Goal: Transaction & Acquisition: Purchase product/service

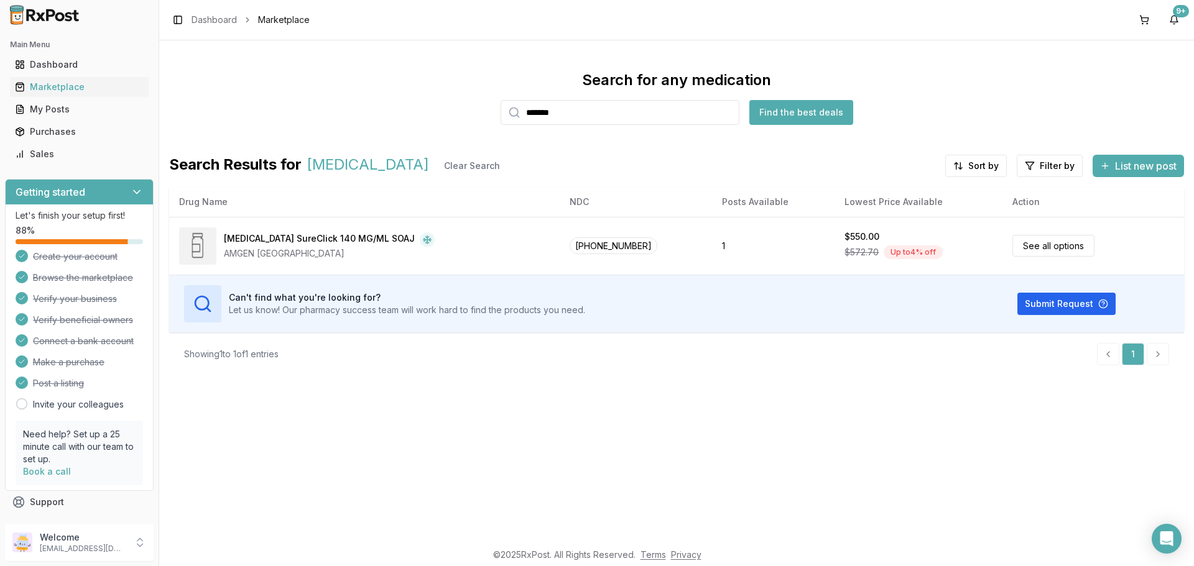
drag, startPoint x: 578, startPoint y: 108, endPoint x: 416, endPoint y: 137, distance: 164.4
click at [442, 121] on div "Search for any medication ******* Find the best deals" at bounding box center [676, 97] width 1014 height 55
type input "*"
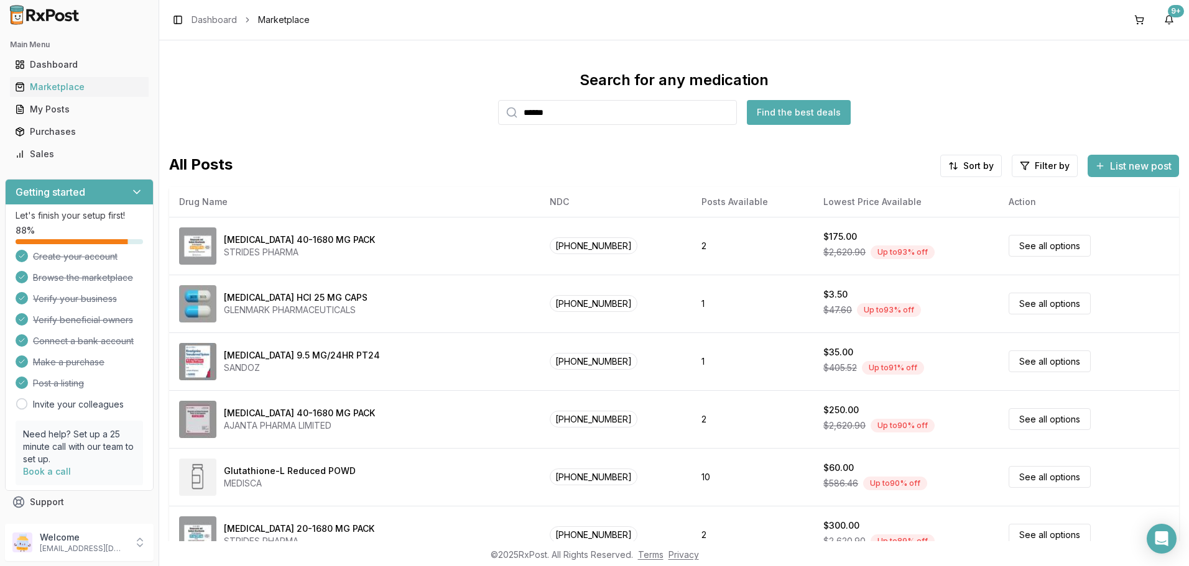
type input "******"
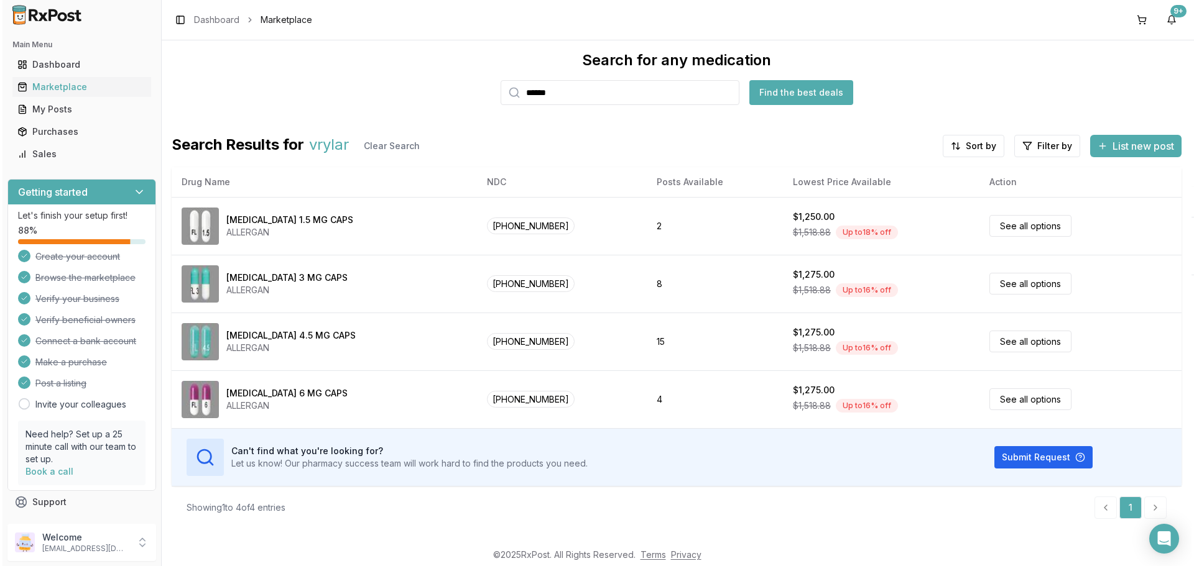
scroll to position [20, 0]
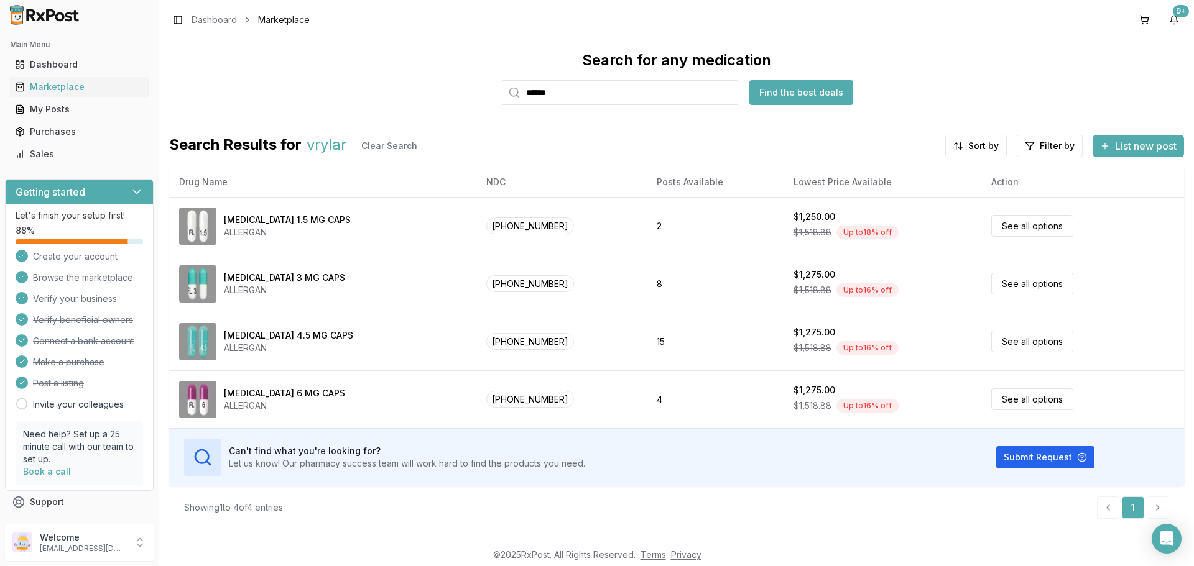
drag, startPoint x: 833, startPoint y: 518, endPoint x: 818, endPoint y: 525, distance: 16.2
click at [832, 518] on div "Showing 1 to 4 of 4 entries 1" at bounding box center [676, 508] width 985 height 22
drag, startPoint x: 1177, startPoint y: 413, endPoint x: 1171, endPoint y: 428, distance: 16.2
click at [1171, 428] on tbody "[MEDICAL_DATA] 1.5 MG CAPS ALLERGAN [PHONE_NUMBER] 2 $1,250.00 $1,518.88 Up to …" at bounding box center [676, 341] width 1014 height 289
click at [610, 524] on div "Showing 1 to 4 of 4 entries 1" at bounding box center [676, 507] width 1014 height 43
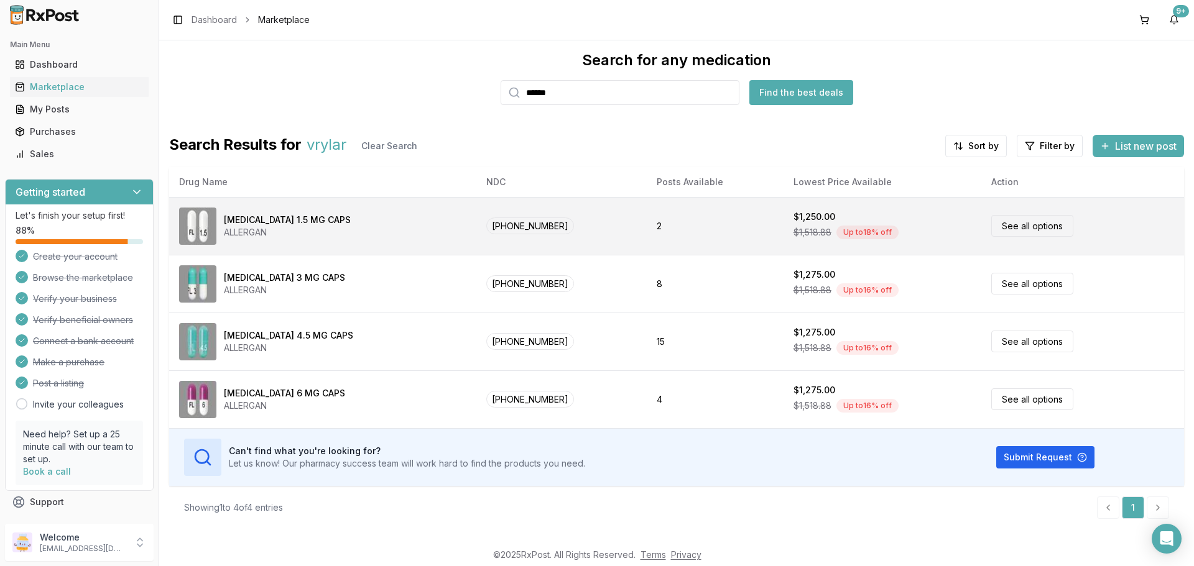
click at [1052, 221] on td "See all options" at bounding box center [1082, 226] width 203 height 58
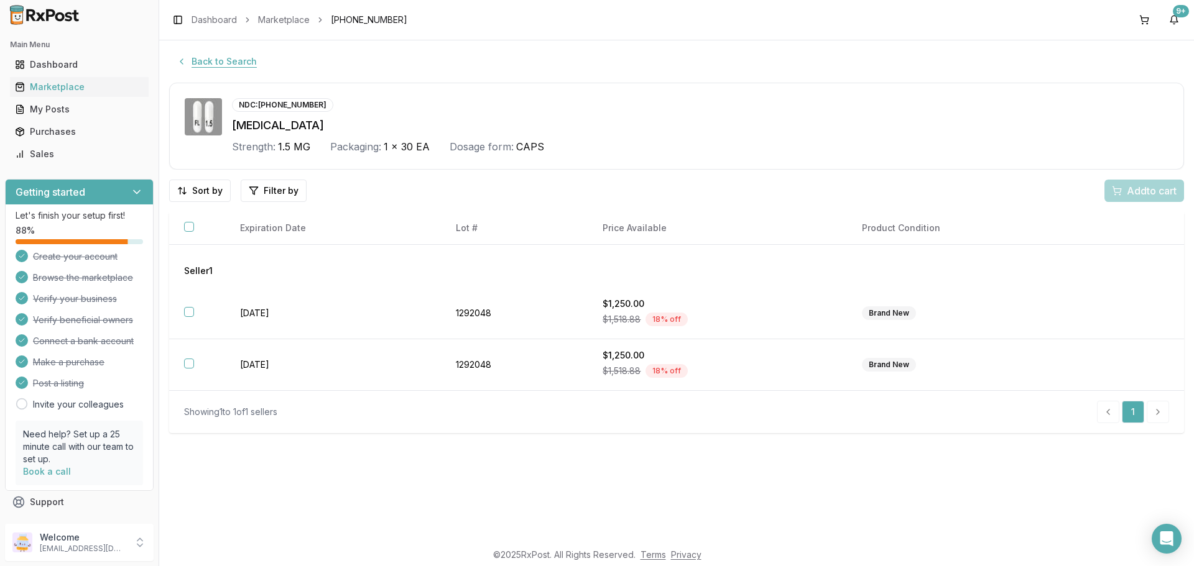
click at [223, 60] on button "Back to Search" at bounding box center [216, 61] width 95 height 22
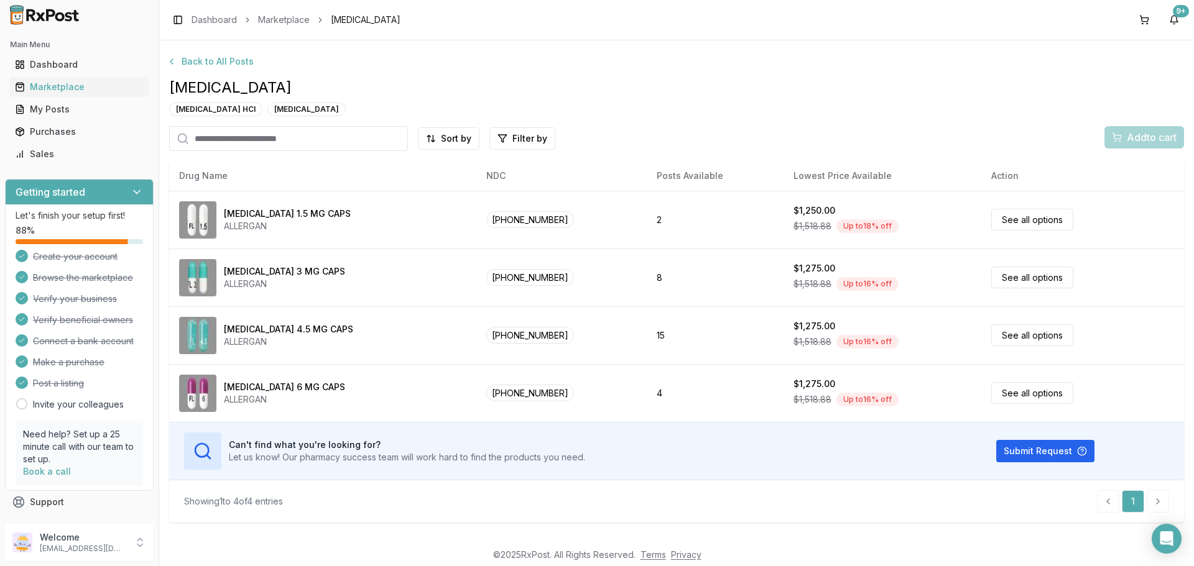
click at [219, 122] on div "Back to All Posts [MEDICAL_DATA] [MEDICAL_DATA] HCl [MEDICAL_DATA] Sort by Filt…" at bounding box center [676, 285] width 1014 height 471
click at [219, 134] on input "search" at bounding box center [288, 138] width 239 height 25
type input "******"
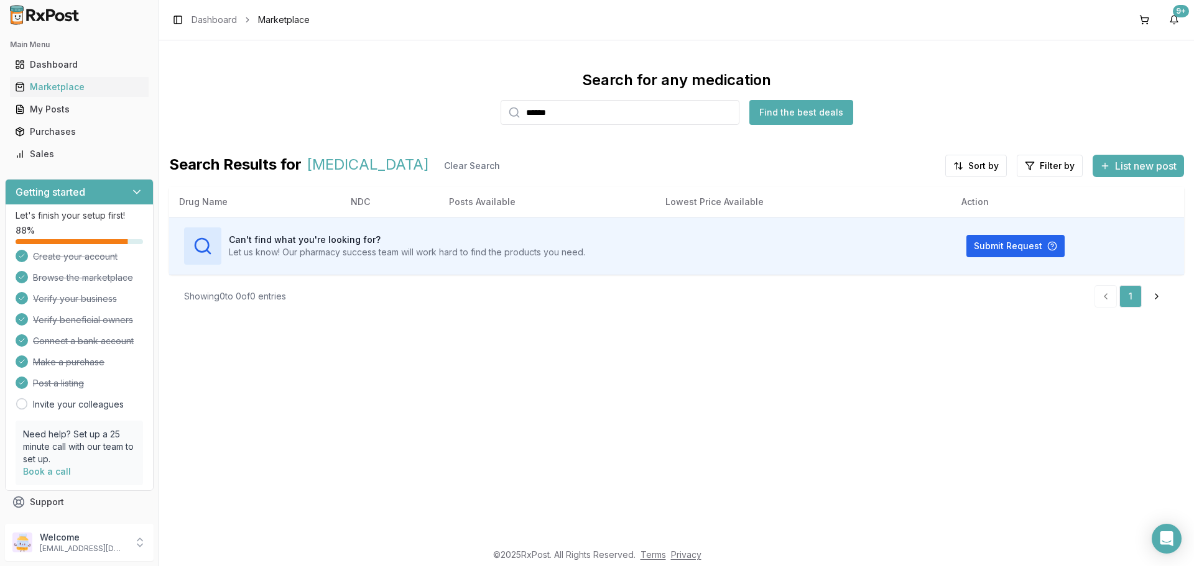
drag, startPoint x: 632, startPoint y: 110, endPoint x: 0, endPoint y: 126, distance: 631.8
click at [0, 169] on div "Main Menu Dashboard Marketplace My Posts Purchases Sales Getting started Let's …" at bounding box center [597, 283] width 1194 height 566
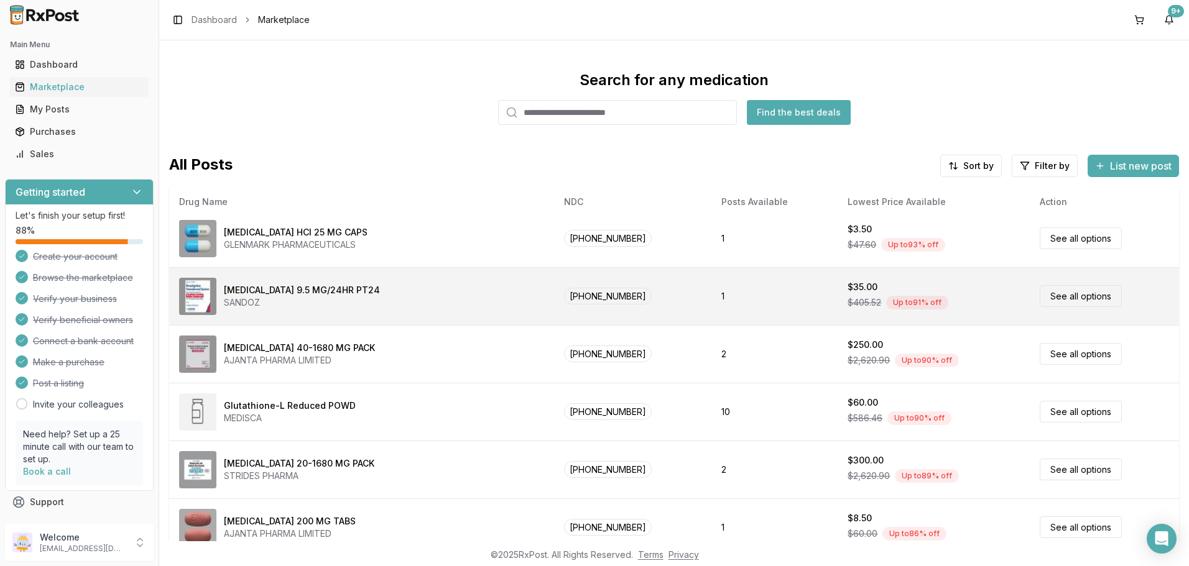
scroll to position [186, 0]
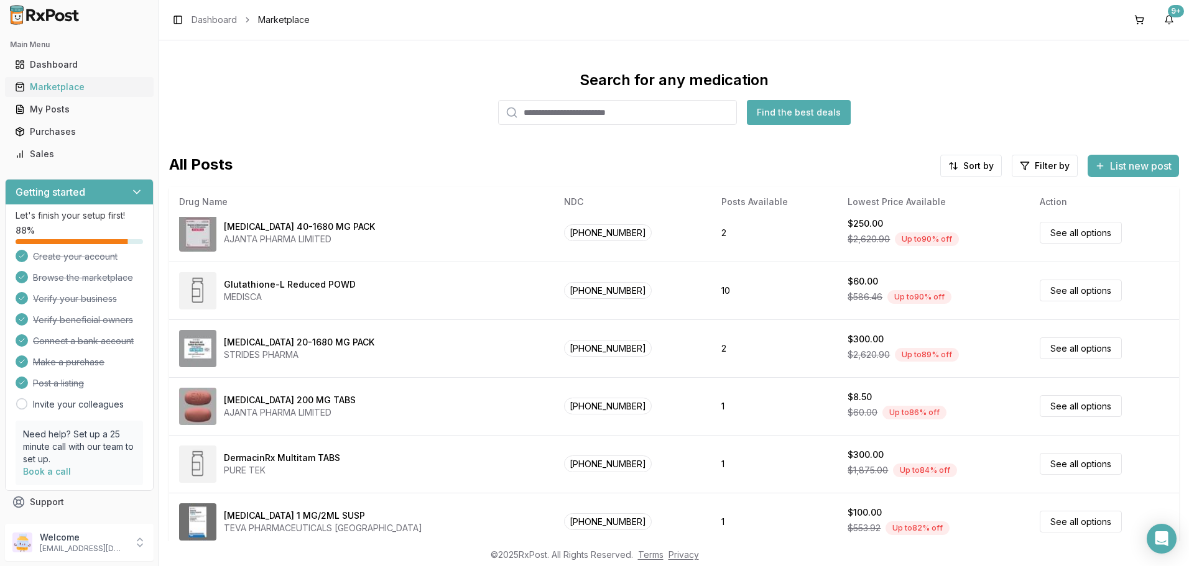
click at [63, 77] on link "Marketplace" at bounding box center [79, 87] width 139 height 22
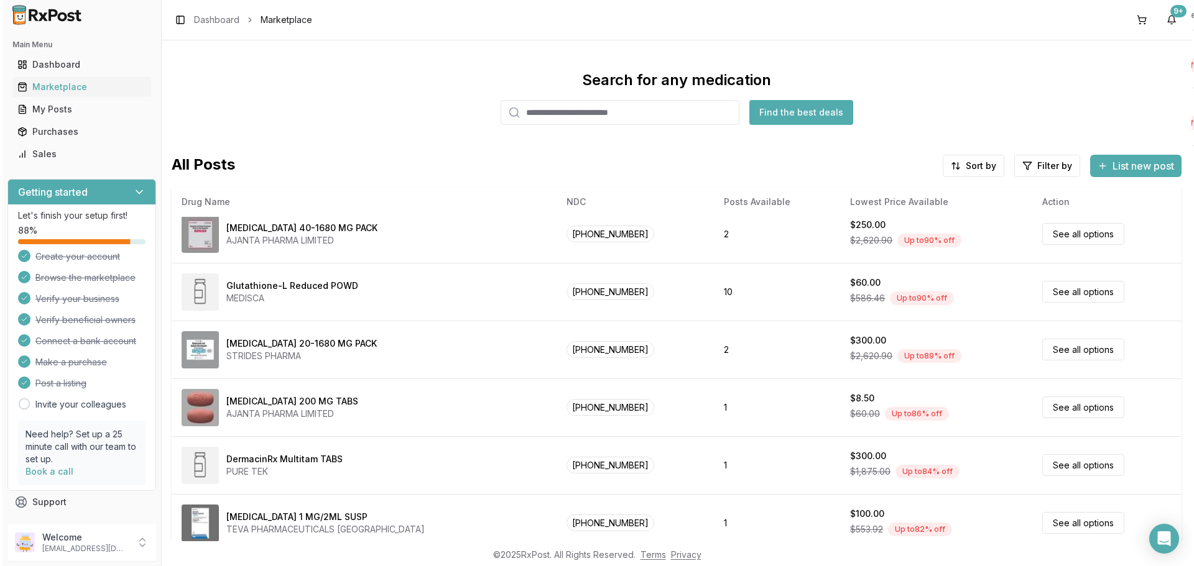
scroll to position [0, 0]
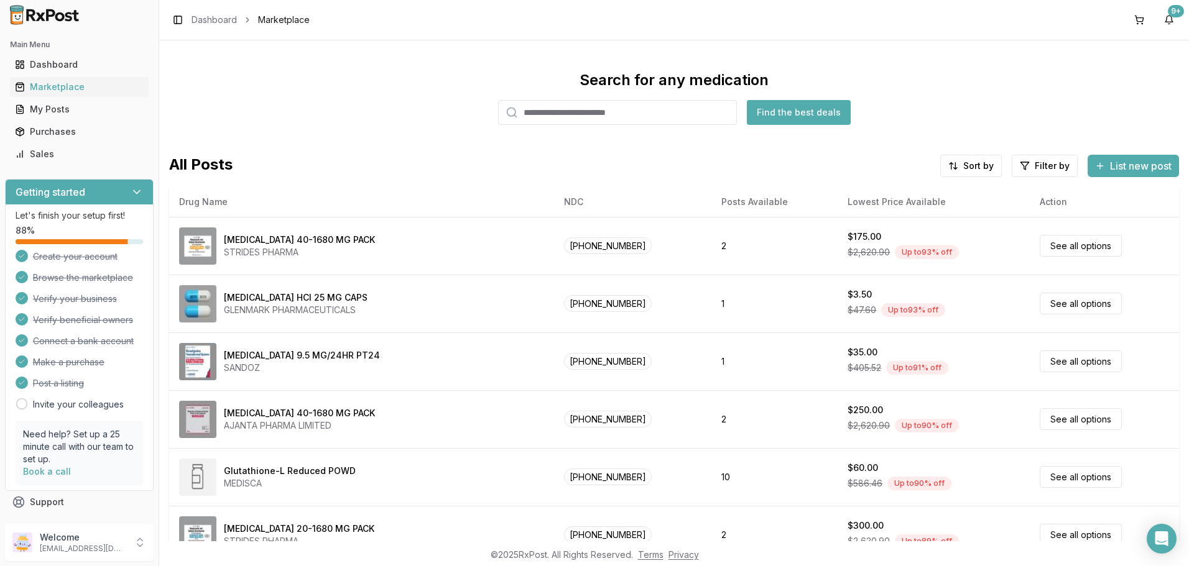
click at [563, 110] on input "search" at bounding box center [617, 112] width 239 height 25
type input "*"
click at [65, 80] on link "Marketplace" at bounding box center [79, 87] width 139 height 22
click at [63, 83] on div "Marketplace" at bounding box center [79, 87] width 129 height 12
click at [596, 119] on input "search" at bounding box center [617, 112] width 239 height 25
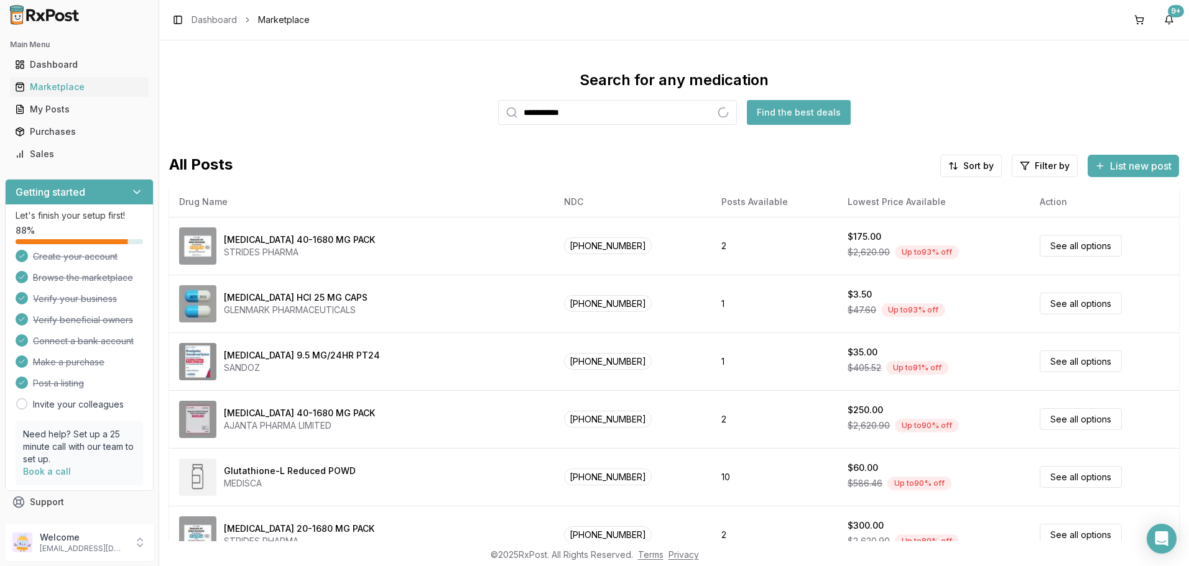
drag, startPoint x: 615, startPoint y: 111, endPoint x: 456, endPoint y: 108, distance: 159.2
click at [456, 108] on div "**********" at bounding box center [674, 97] width 1010 height 55
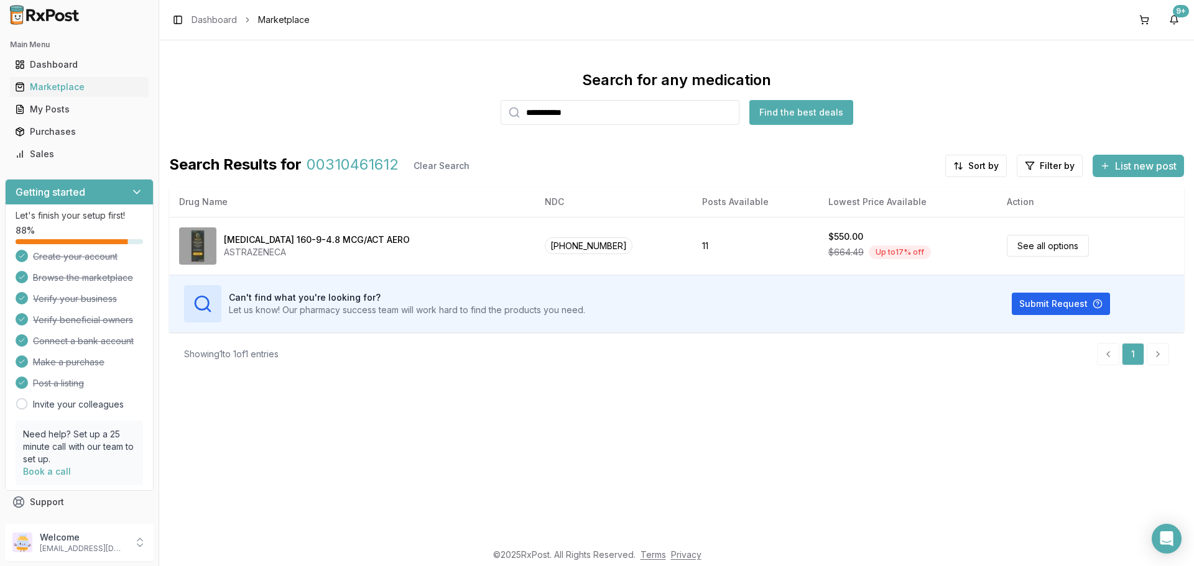
type input "**********"
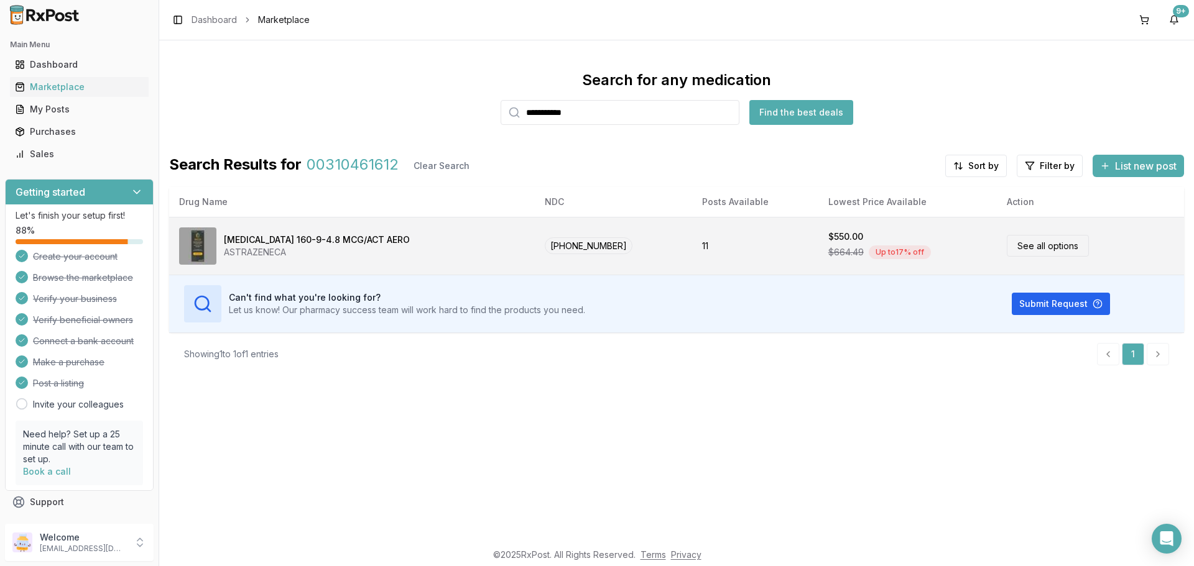
click at [1029, 246] on link "See all options" at bounding box center [1047, 246] width 82 height 22
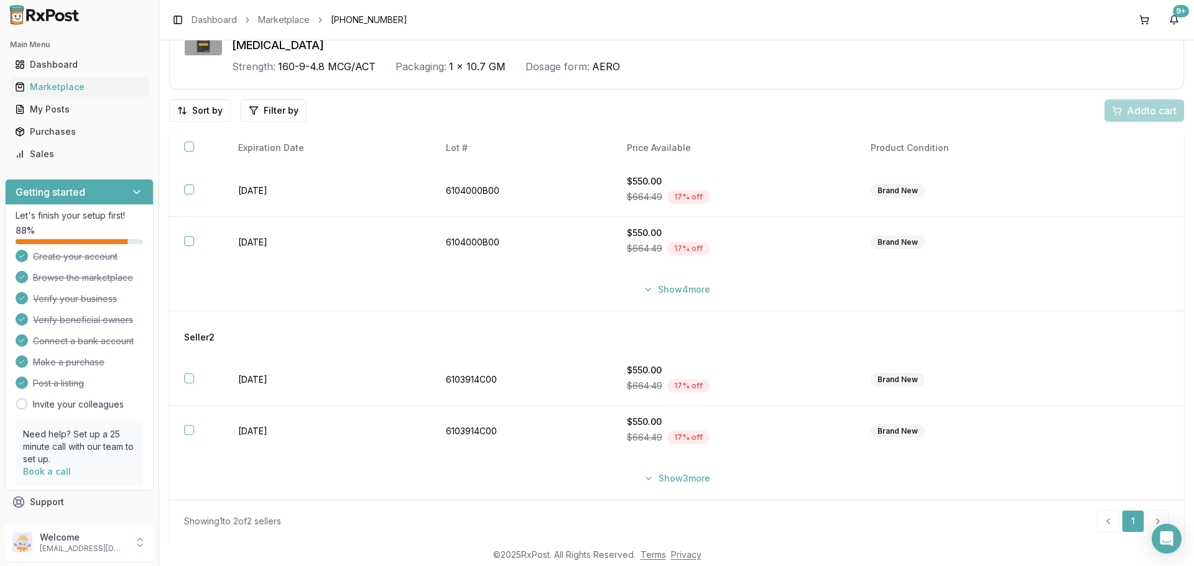
scroll to position [81, 0]
click at [697, 484] on button "Show 3 more" at bounding box center [676, 477] width 81 height 22
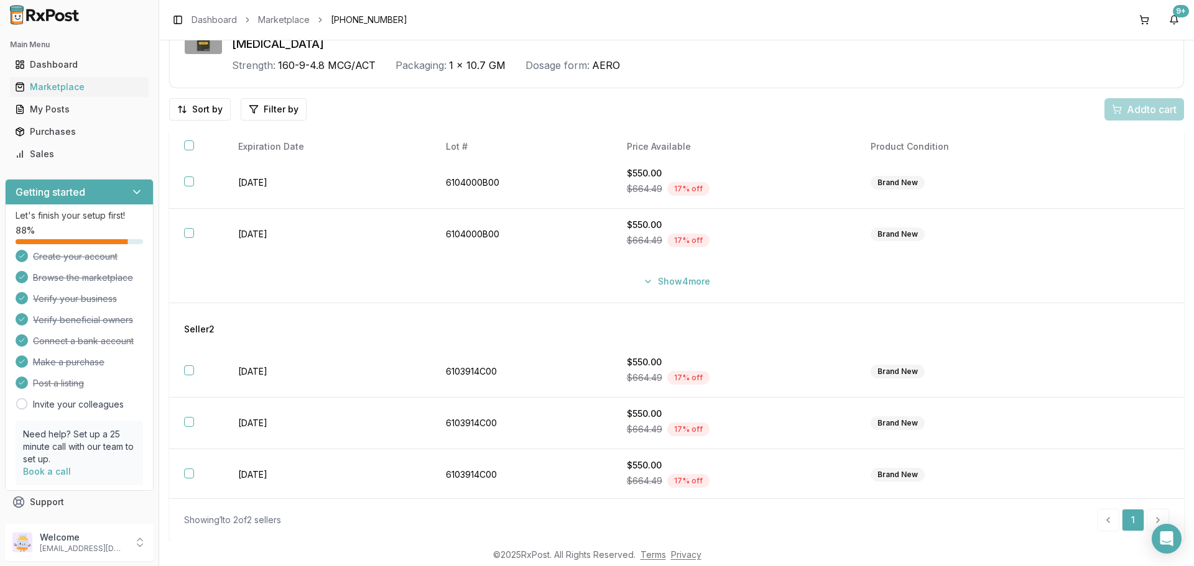
scroll to position [0, 0]
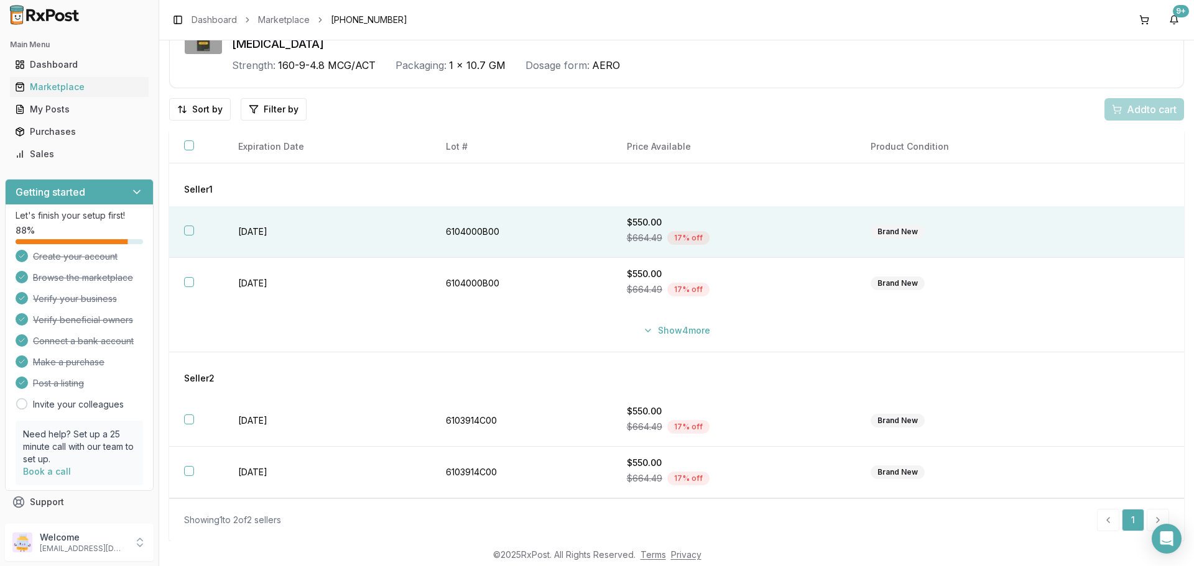
click at [384, 239] on td "[DATE]" at bounding box center [327, 232] width 208 height 52
click at [1140, 110] on span "Add 1 to cart" at bounding box center [1149, 109] width 54 height 15
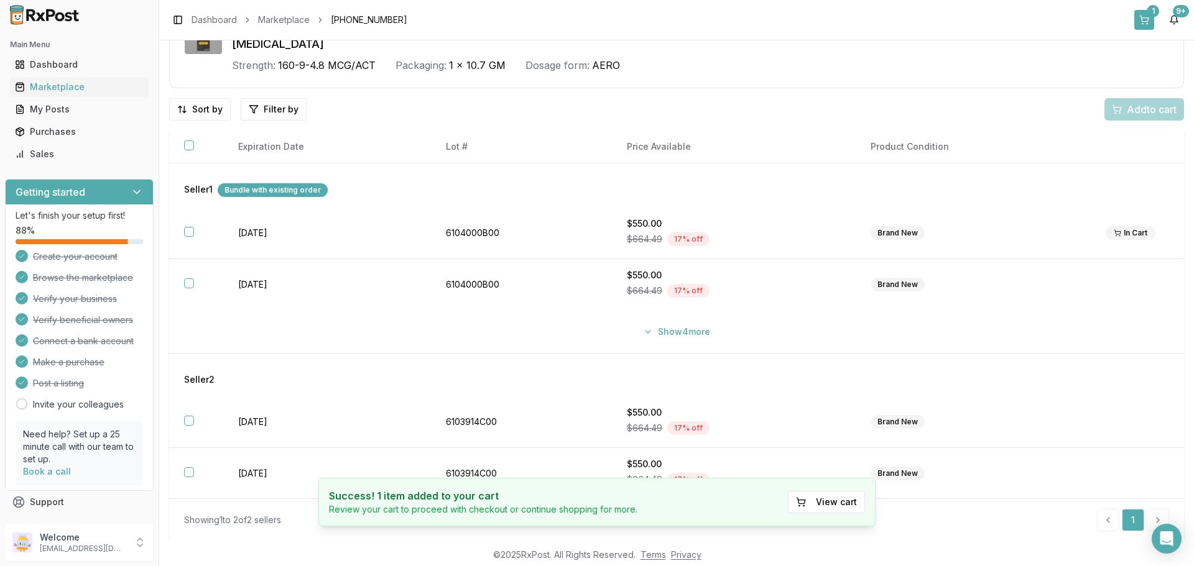
click at [1141, 24] on button "1" at bounding box center [1144, 20] width 20 height 20
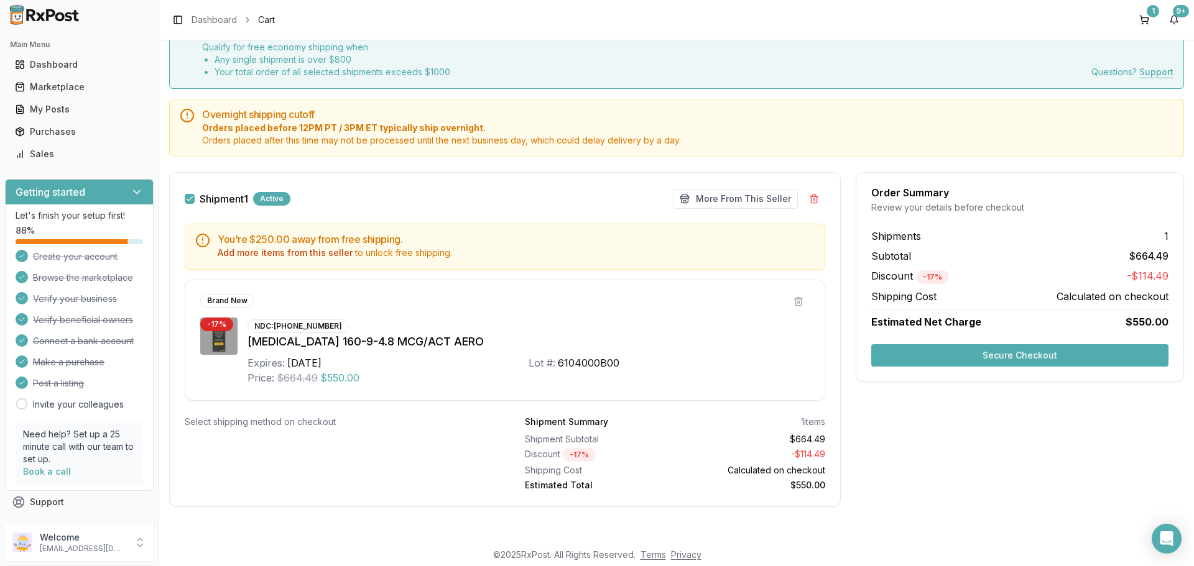
scroll to position [63, 0]
click at [1059, 356] on button "Secure Checkout" at bounding box center [1019, 355] width 297 height 22
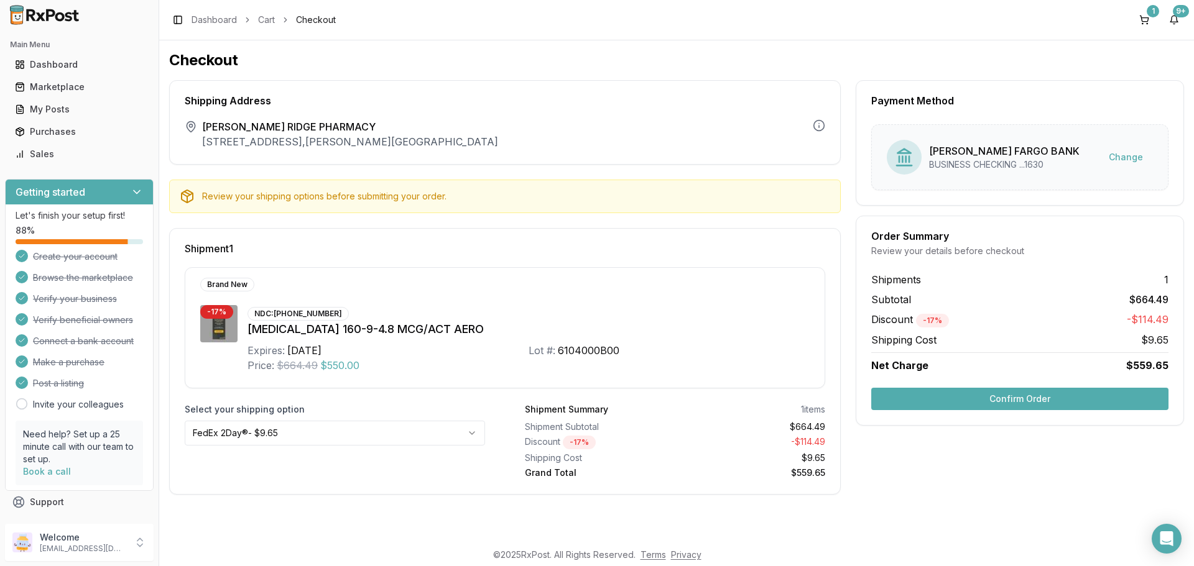
click at [433, 436] on html "Main Menu Dashboard Marketplace My Posts Purchases Sales Getting started Let's …" at bounding box center [597, 283] width 1194 height 566
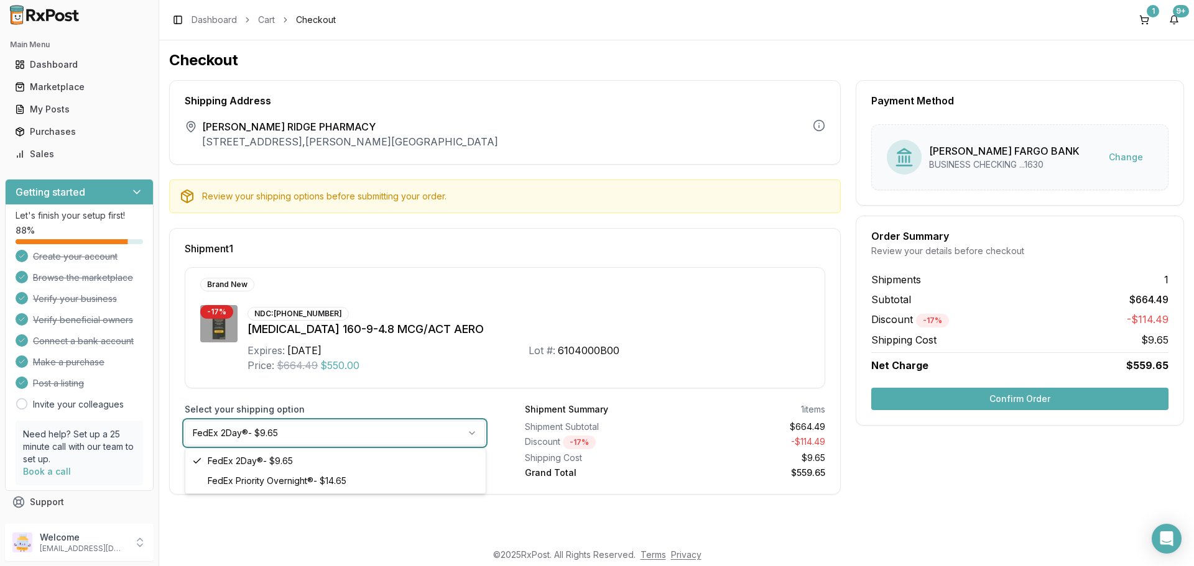
click at [433, 436] on html "Main Menu Dashboard Marketplace My Posts Purchases Sales Getting started Let's …" at bounding box center [597, 283] width 1194 height 566
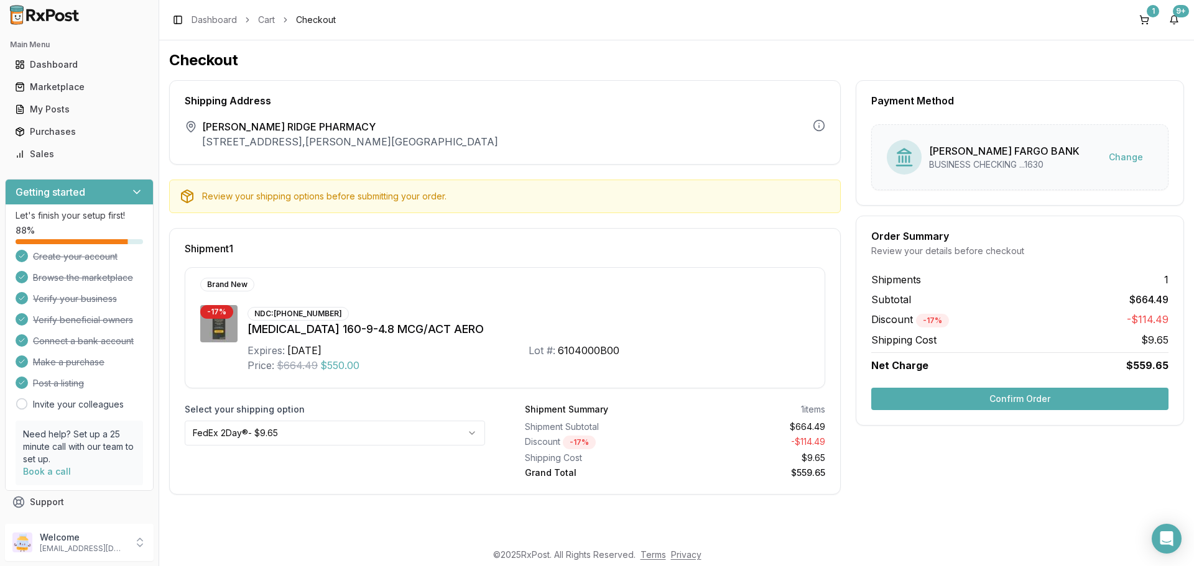
click at [867, 477] on div "Payment Method [PERSON_NAME] FARGO BANK BUSINESS CHECKING ...1630 Change Order …" at bounding box center [1019, 287] width 328 height 415
click at [50, 89] on div "Marketplace" at bounding box center [79, 87] width 129 height 12
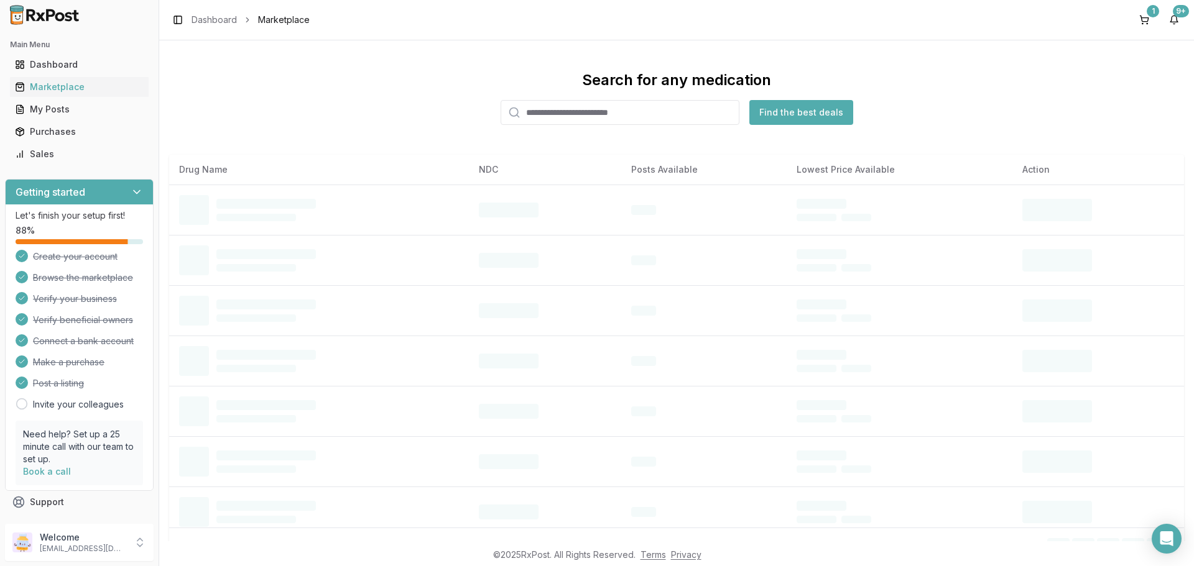
click at [576, 114] on input "search" at bounding box center [619, 112] width 239 height 25
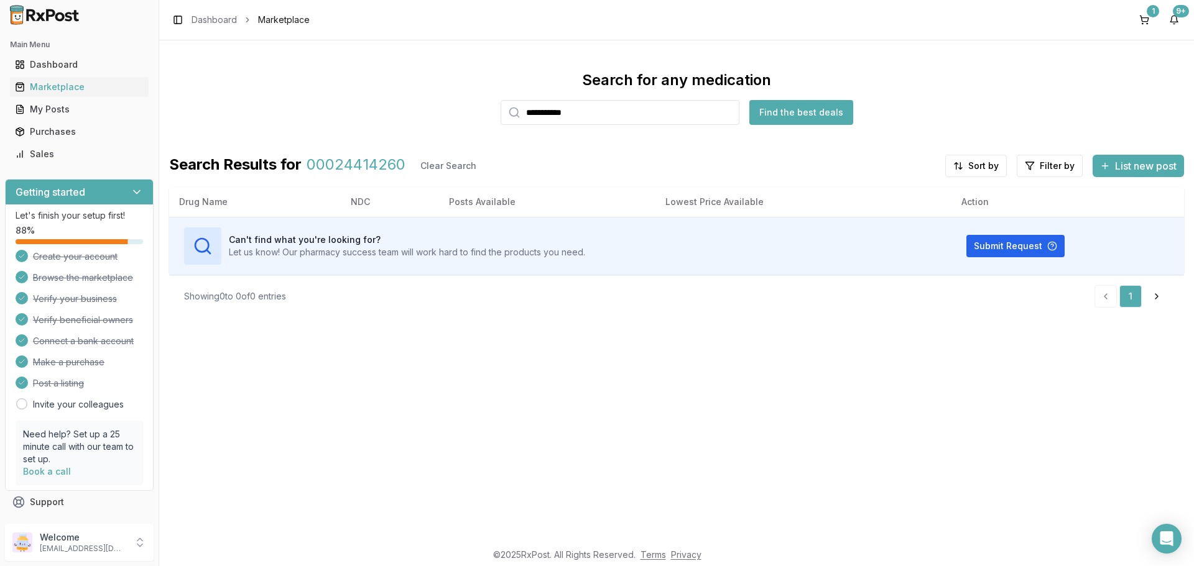
drag, startPoint x: 652, startPoint y: 108, endPoint x: 495, endPoint y: 121, distance: 157.9
click at [476, 122] on div "**********" at bounding box center [676, 97] width 1014 height 55
click at [660, 118] on input "**********" at bounding box center [619, 112] width 239 height 25
type input "**********"
click at [597, 120] on input "**********" at bounding box center [619, 112] width 239 height 25
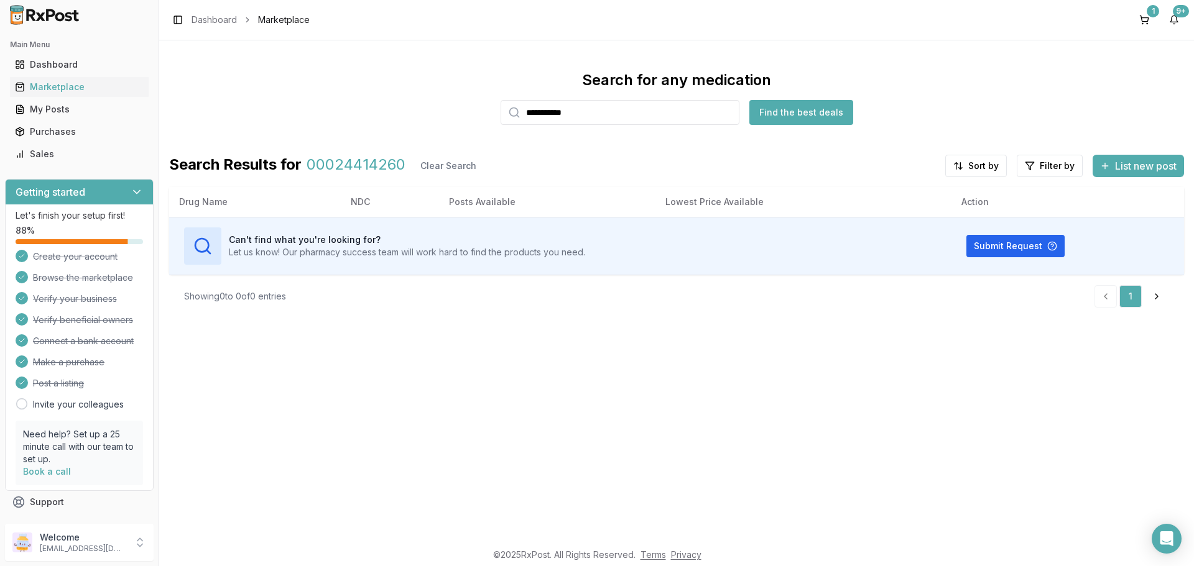
click at [597, 120] on input "**********" at bounding box center [619, 112] width 239 height 25
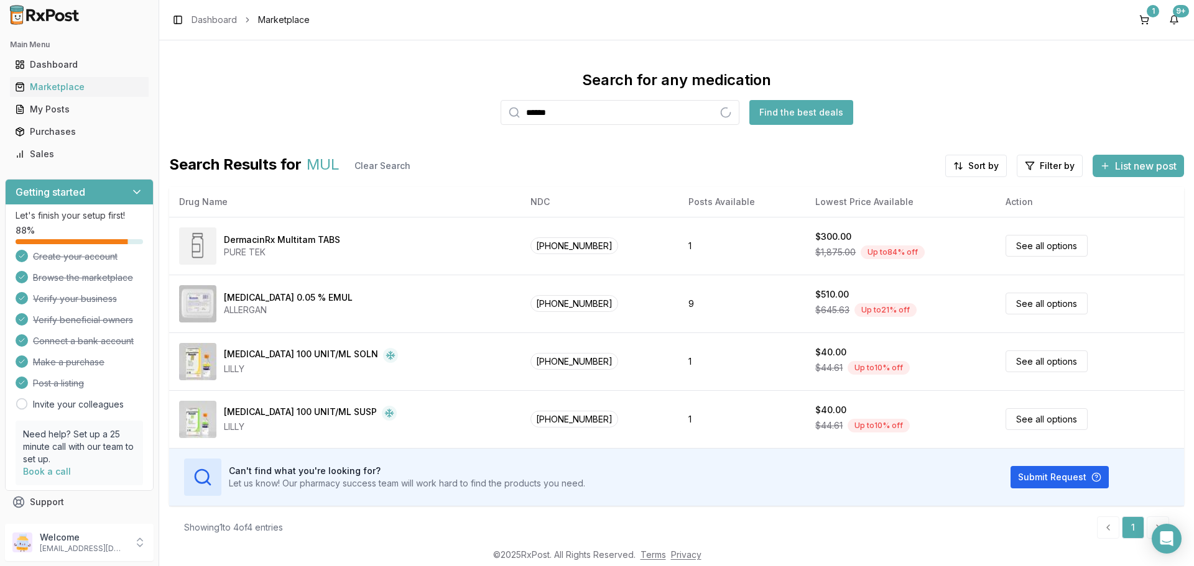
type input "******"
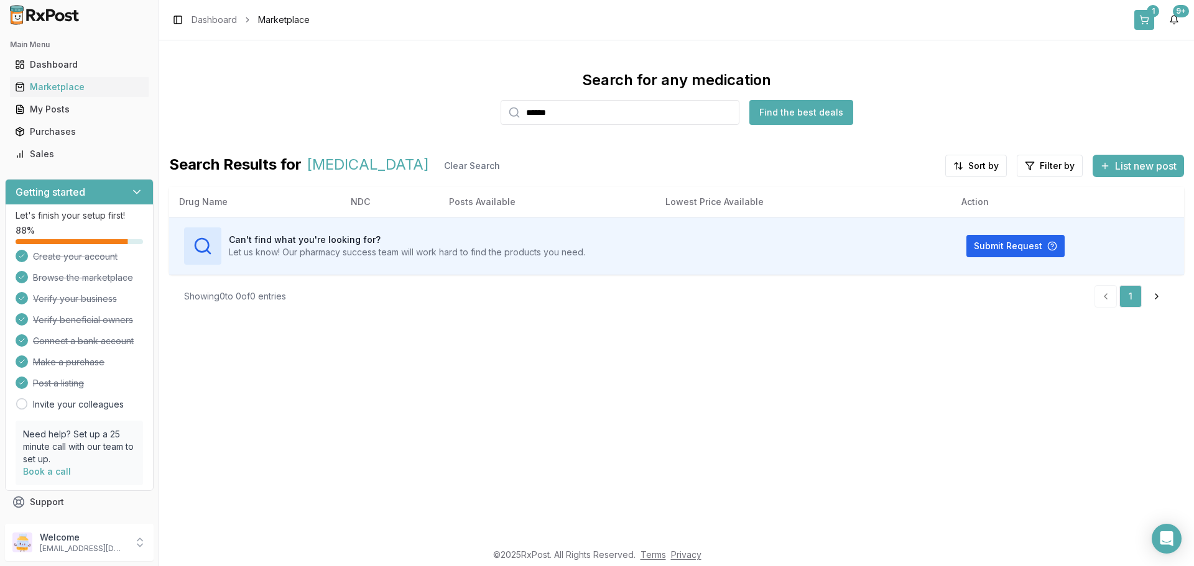
click at [1151, 19] on button "1" at bounding box center [1144, 20] width 20 height 20
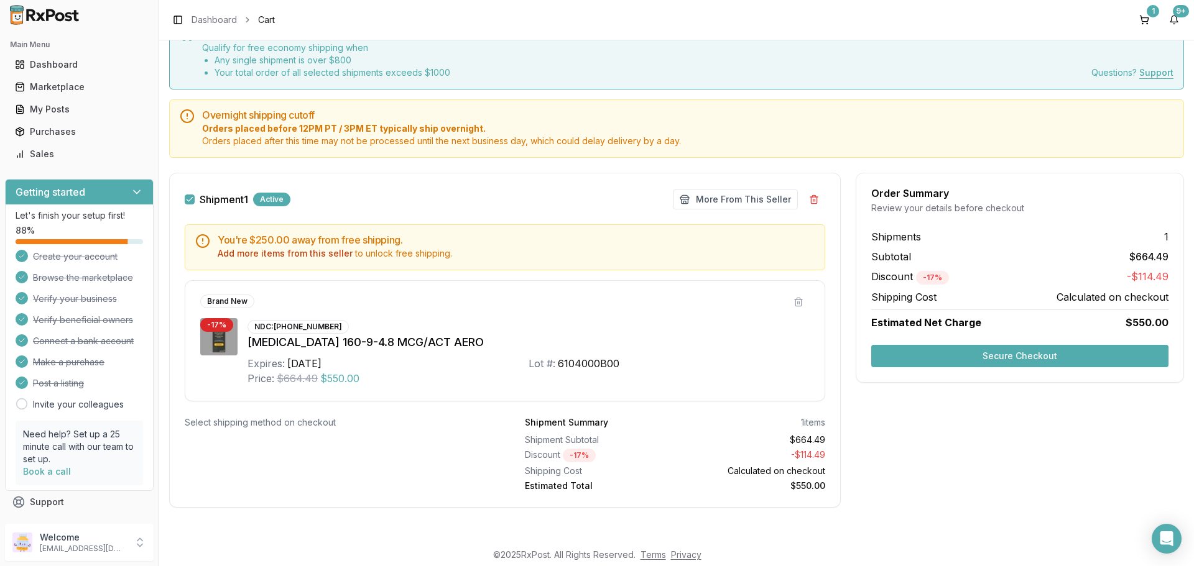
scroll to position [63, 0]
click at [1116, 351] on button "Secure Checkout" at bounding box center [1019, 355] width 297 height 22
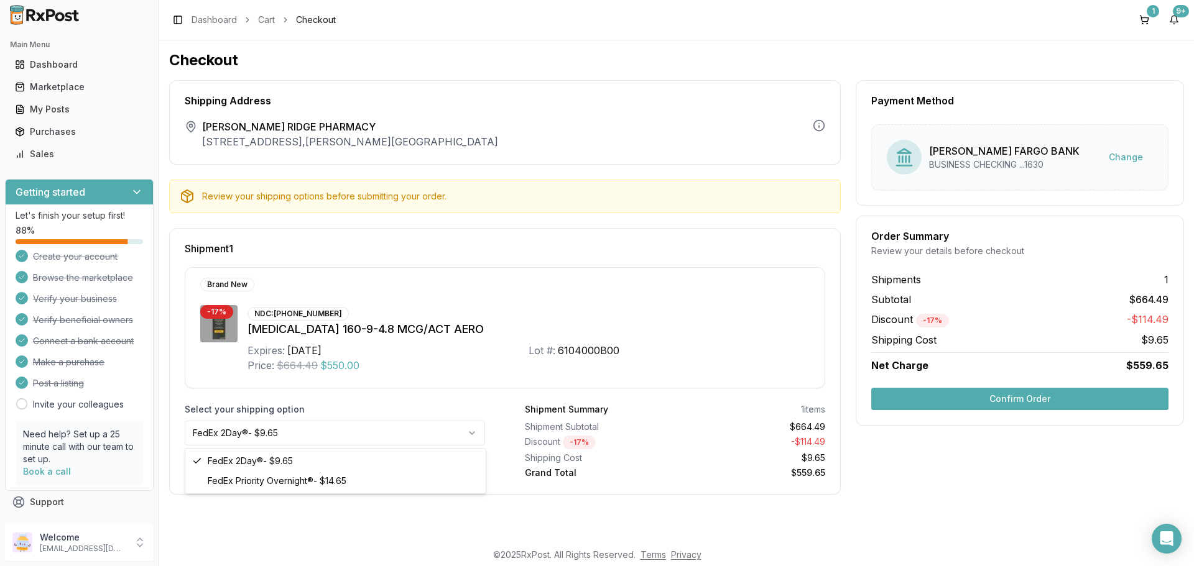
click at [421, 437] on html "Main Menu Dashboard Marketplace My Posts Purchases Sales Getting started Let's …" at bounding box center [597, 283] width 1194 height 566
click at [425, 438] on html "Main Menu Dashboard Marketplace My Posts Purchases Sales Getting started Let's …" at bounding box center [597, 283] width 1194 height 566
click at [599, 288] on div "Brand New" at bounding box center [494, 285] width 589 height 14
click at [314, 435] on html "Main Menu Dashboard Marketplace My Posts Purchases Sales Getting started Let's …" at bounding box center [597, 283] width 1194 height 566
click at [306, 438] on html "Main Menu Dashboard Marketplace My Posts Purchases Sales Getting started Let's …" at bounding box center [597, 283] width 1194 height 566
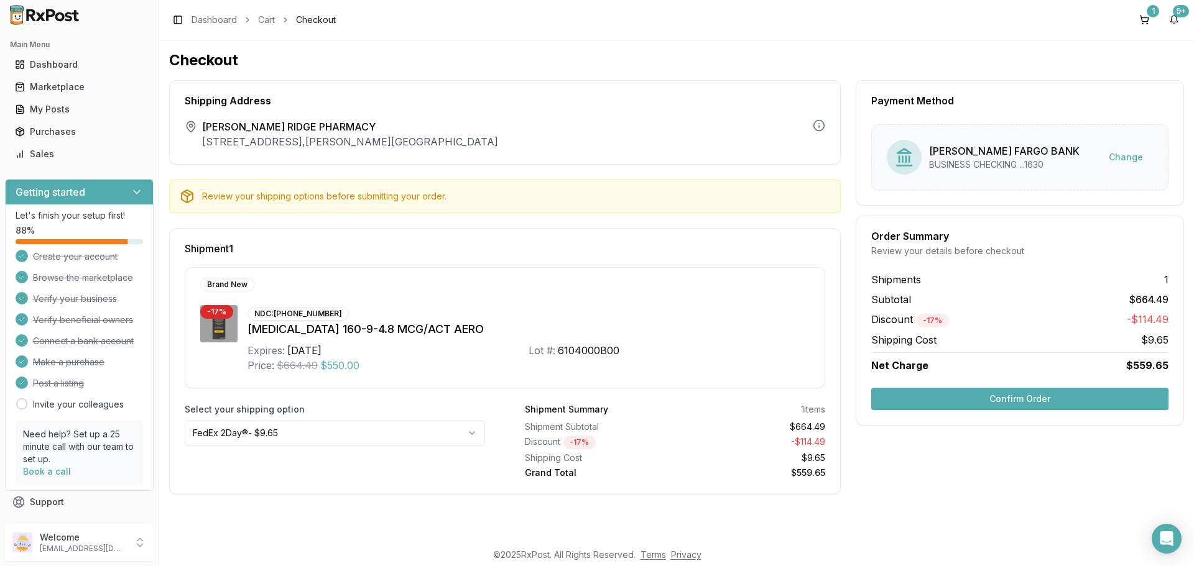
click at [328, 459] on div "Select your shipping option FedEx 2Day® - $9.65" at bounding box center [335, 441] width 300 height 76
click at [701, 321] on div "[MEDICAL_DATA] 160-9-4.8 MCG/ACT AERO" at bounding box center [528, 329] width 562 height 17
click at [454, 436] on html "Main Menu Dashboard Marketplace My Posts Purchases Sales Getting started Let's …" at bounding box center [597, 283] width 1194 height 566
click at [457, 432] on html "Main Menu Dashboard Marketplace My Posts Purchases Sales Getting started Let's …" at bounding box center [597, 283] width 1194 height 566
click at [471, 395] on div "Shipment 1 Brand New - 17 % NDC: [PHONE_NUMBER] [MEDICAL_DATA] 160-9-4.8 MCG/AC…" at bounding box center [504, 361] width 671 height 267
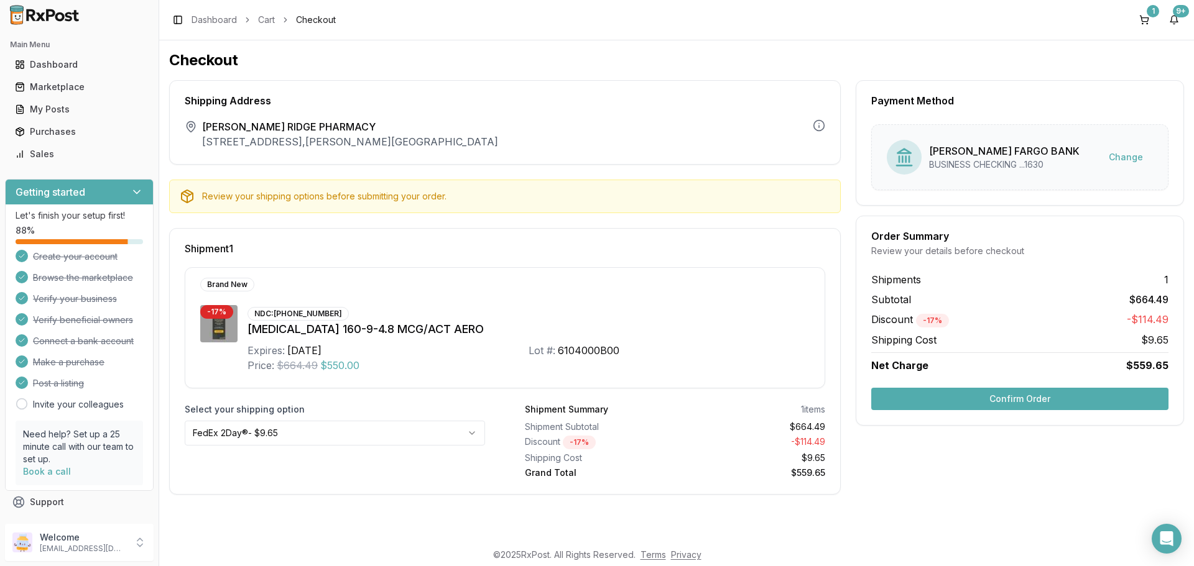
click at [964, 392] on button "Confirm Order" at bounding box center [1019, 399] width 297 height 22
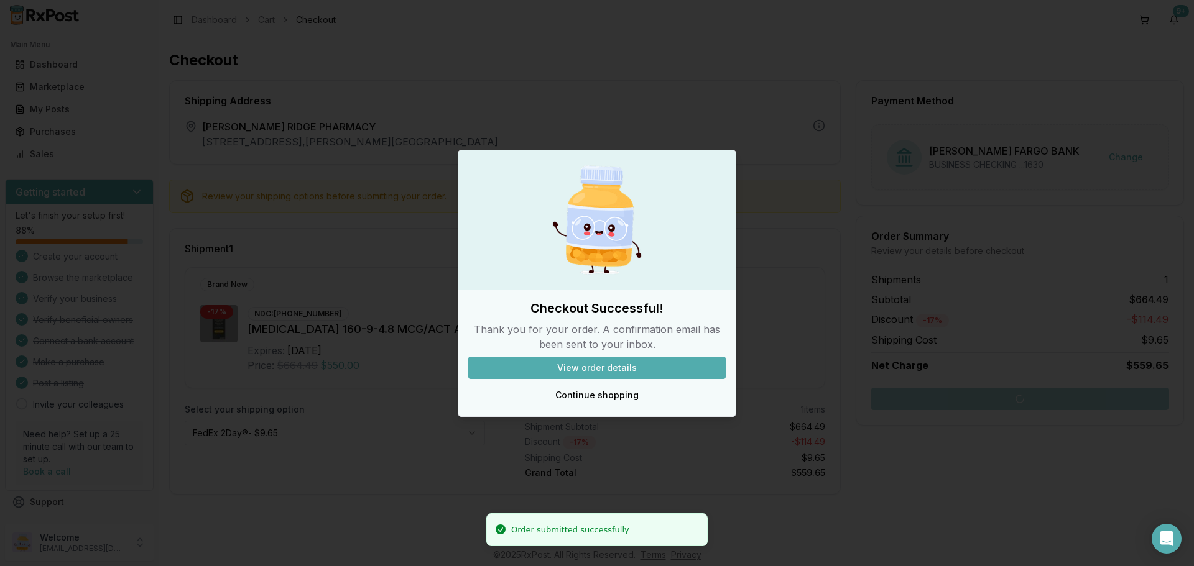
click at [659, 366] on button "View order details" at bounding box center [596, 368] width 257 height 22
